Goal: Task Accomplishment & Management: Manage account settings

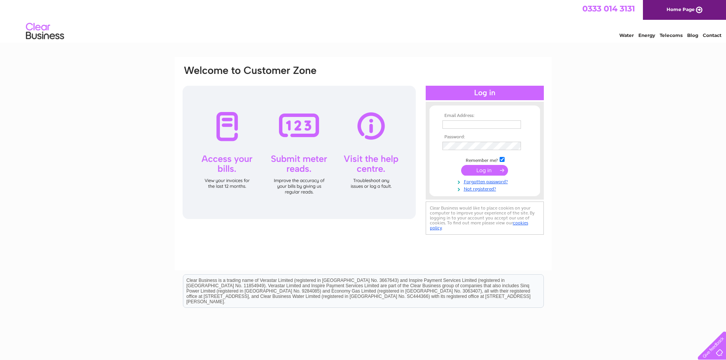
type input "paticake.patisserie@gmail.com"
click at [489, 169] on input "submit" at bounding box center [484, 170] width 47 height 11
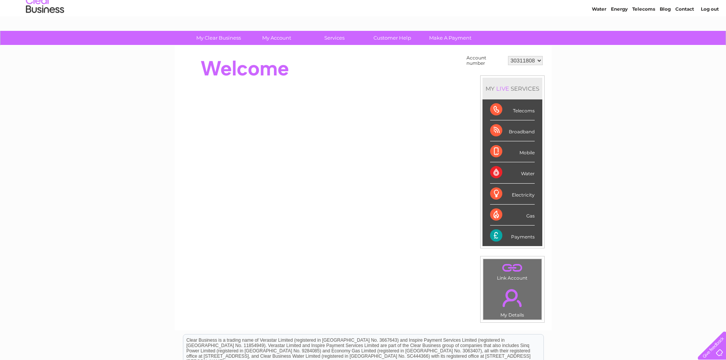
scroll to position [18, 0]
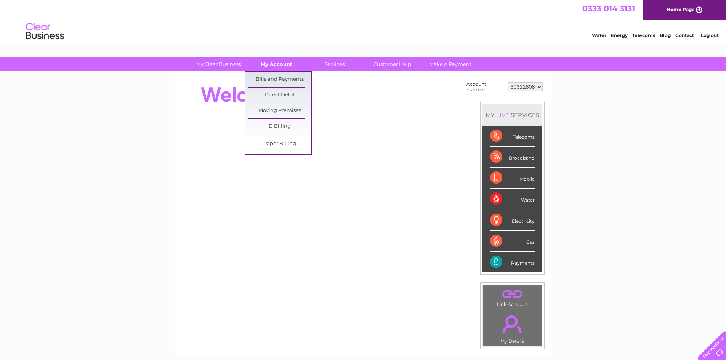
click at [283, 63] on link "My Account" at bounding box center [276, 64] width 63 height 14
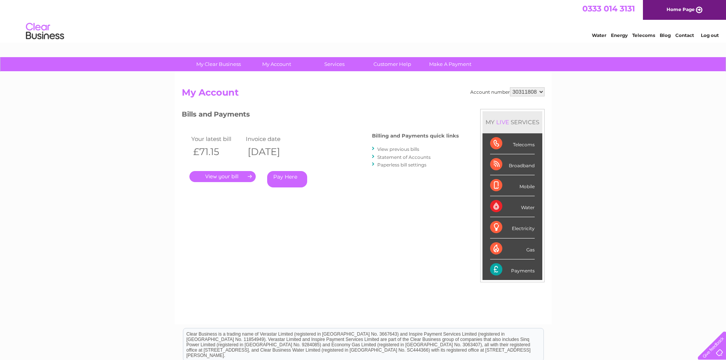
click at [528, 271] on div "Payments" at bounding box center [512, 270] width 45 height 21
click at [495, 272] on div "Payments" at bounding box center [512, 270] width 45 height 21
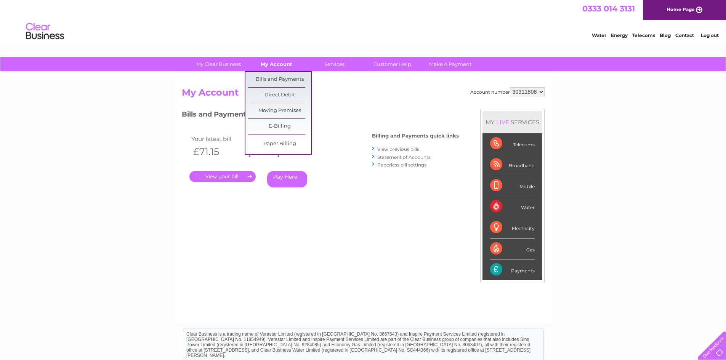
click at [271, 62] on link "My Account" at bounding box center [276, 64] width 63 height 14
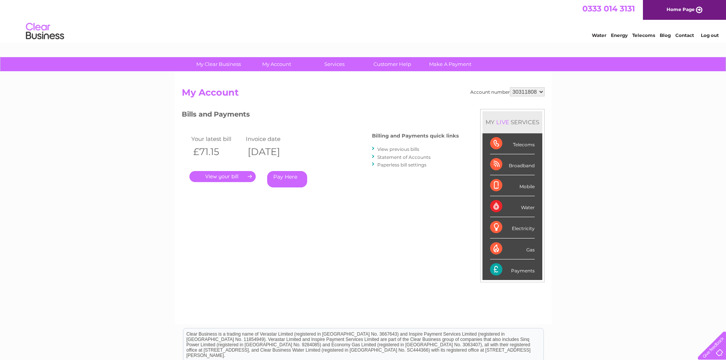
click at [271, 62] on link "My Account" at bounding box center [276, 64] width 63 height 14
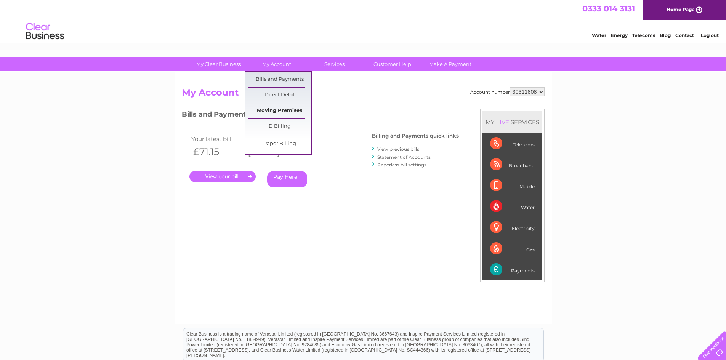
click at [279, 112] on link "Moving Premises" at bounding box center [279, 110] width 63 height 15
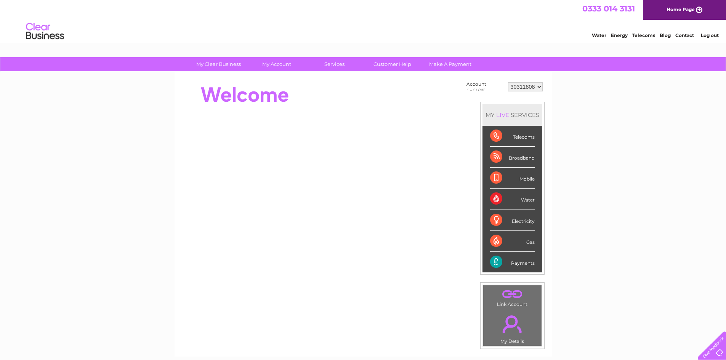
click at [539, 87] on select "30311808" at bounding box center [525, 86] width 35 height 9
click at [457, 66] on link "Make A Payment" at bounding box center [450, 64] width 63 height 14
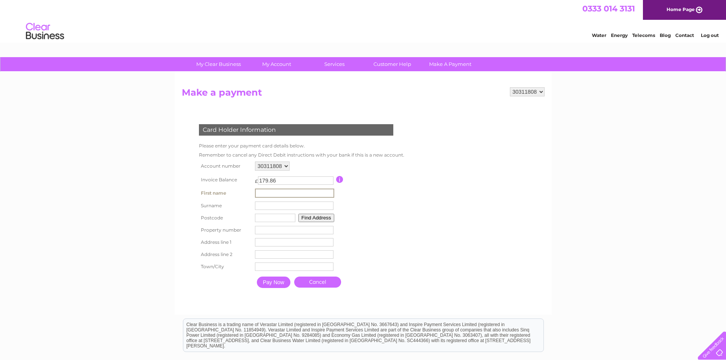
click at [260, 195] on input "text" at bounding box center [294, 193] width 79 height 9
type input "Patrycja [PERSON_NAME]"
click at [296, 203] on input "text" at bounding box center [294, 205] width 79 height 9
type input "Niesporek"
click at [285, 217] on input "text" at bounding box center [275, 218] width 40 height 8
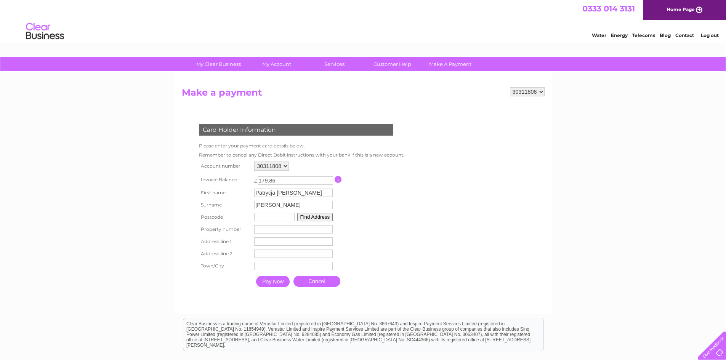
type input "SR2 7AP"
click at [285, 230] on input "number" at bounding box center [293, 229] width 79 height 8
type input "3"
click at [286, 238] on input "text" at bounding box center [294, 242] width 79 height 9
type input "Tunstall Road"
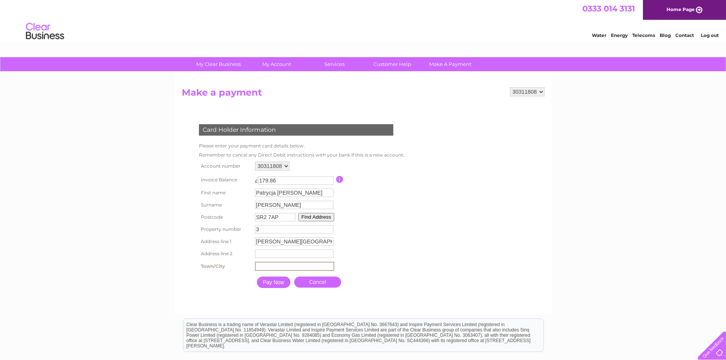
click at [283, 268] on input "text" at bounding box center [294, 266] width 79 height 9
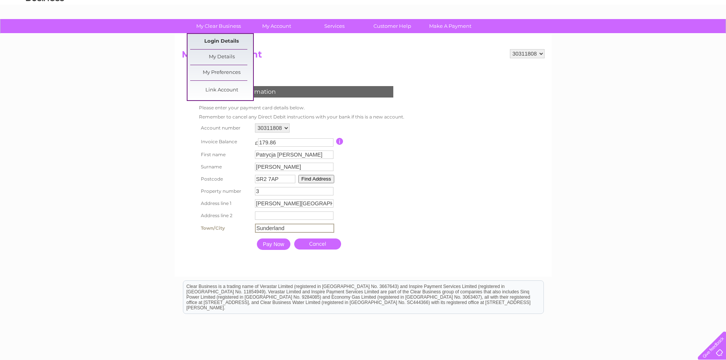
type input "Sunderland"
click at [228, 40] on link "Login Details" at bounding box center [221, 41] width 63 height 15
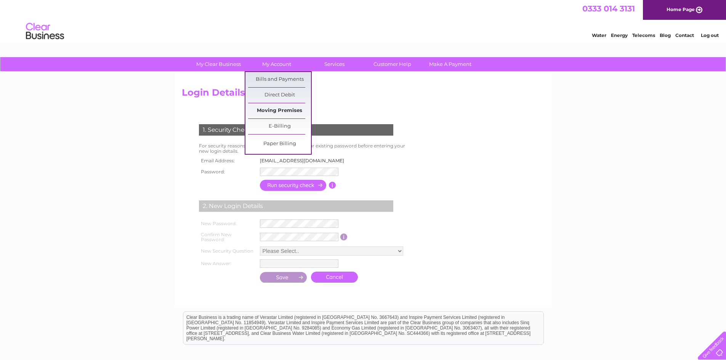
click at [275, 112] on link "Moving Premises" at bounding box center [279, 110] width 63 height 15
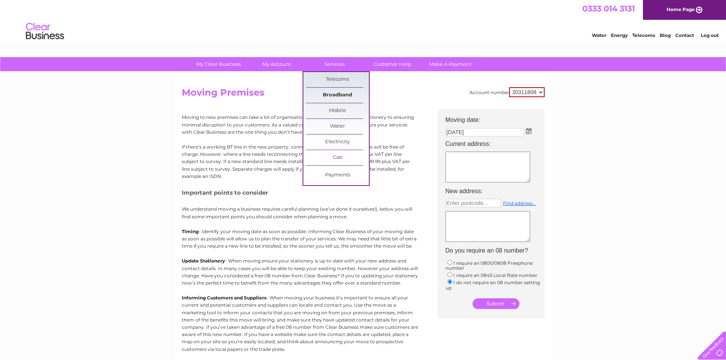
click at [340, 100] on link "Broadband" at bounding box center [337, 95] width 63 height 15
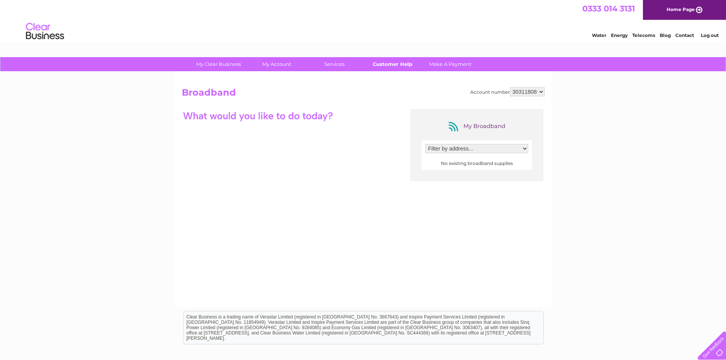
click at [377, 67] on link "Customer Help" at bounding box center [392, 64] width 63 height 14
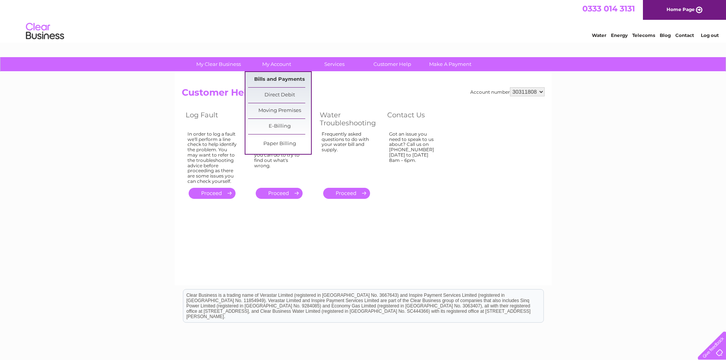
click at [273, 74] on link "Bills and Payments" at bounding box center [279, 79] width 63 height 15
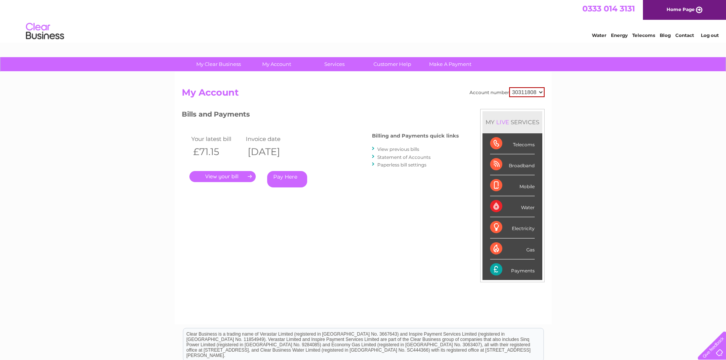
click at [689, 36] on link "Contact" at bounding box center [685, 35] width 19 height 6
